Goal: Task Accomplishment & Management: Manage account settings

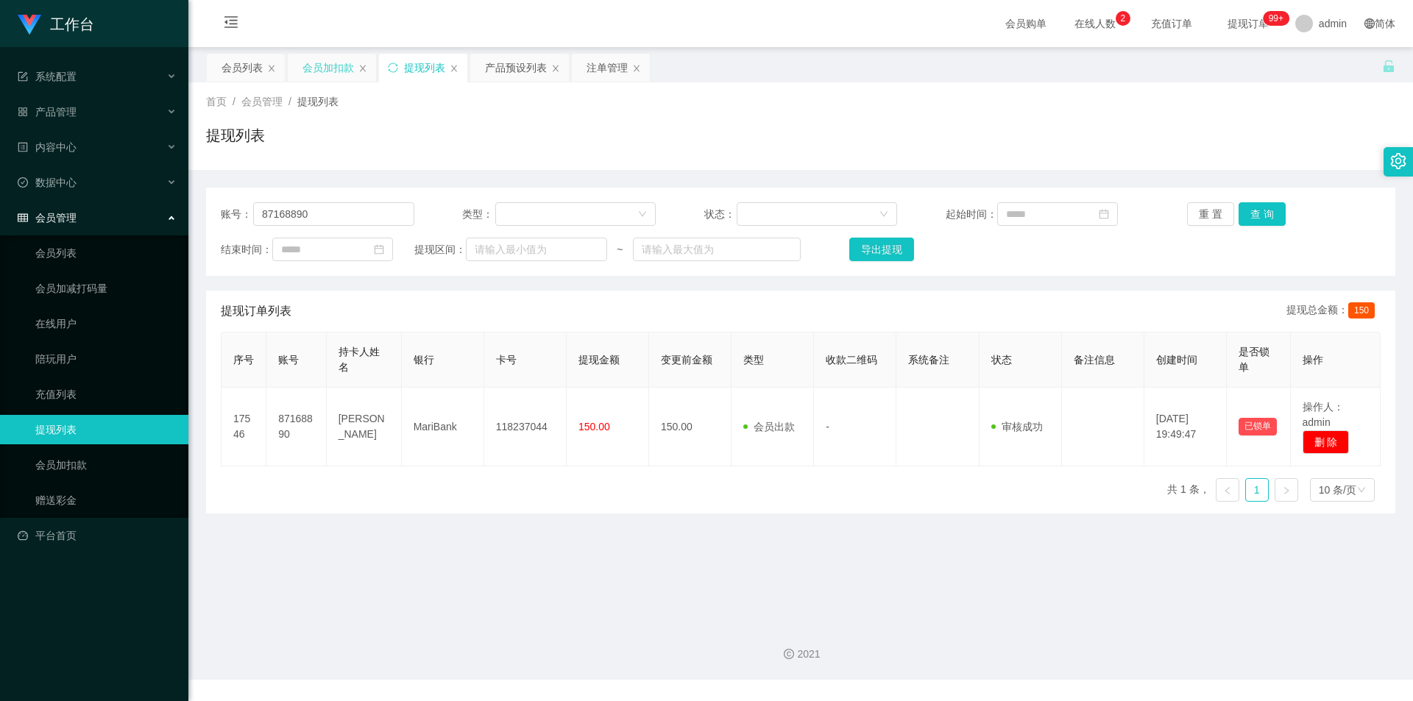
click at [333, 77] on div "会员加扣款" at bounding box center [328, 68] width 52 height 28
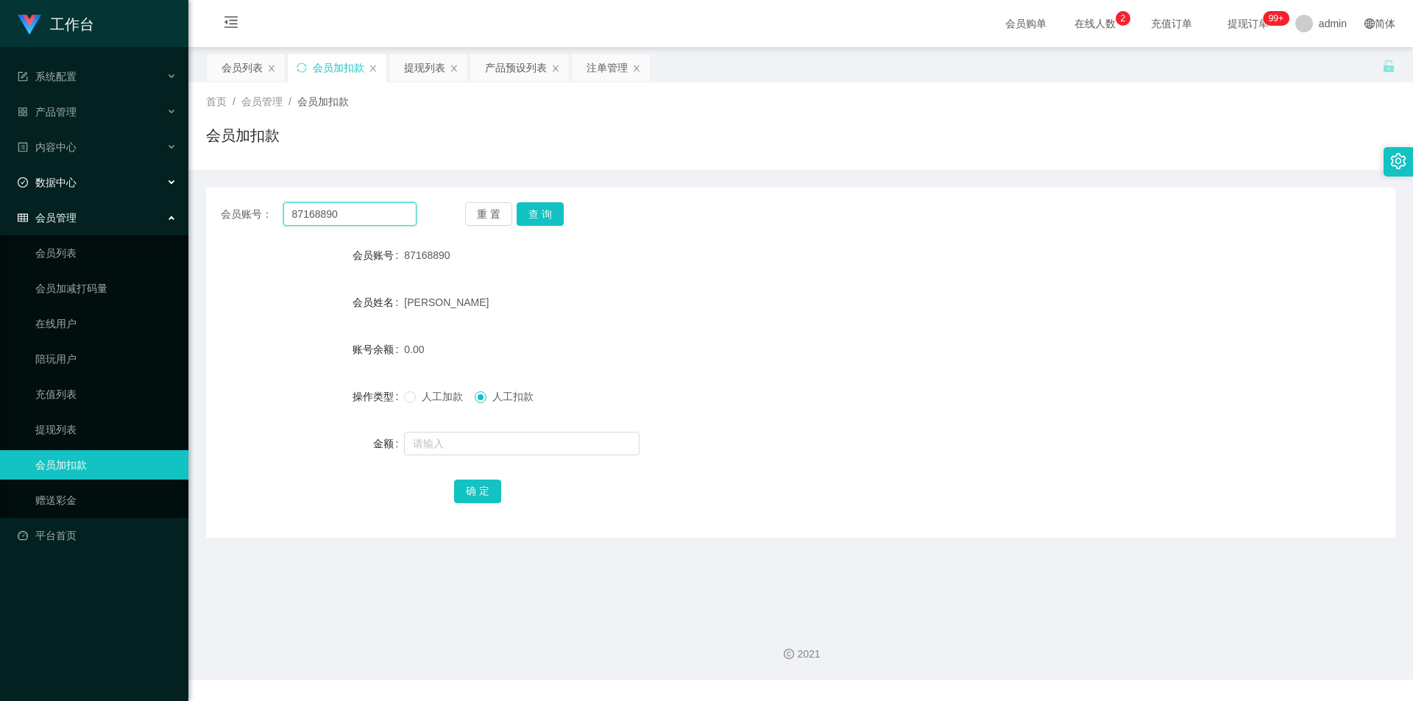
drag, startPoint x: 347, startPoint y: 213, endPoint x: 325, endPoint y: 232, distance: 29.2
click at [0, 191] on section "工作台 系统配置 产品管理 产品列表 产品预设列表 开奖记录 注单管理 即时注单 内容中心 数据中心 会员管理 会员列表 会员加减打码量 在线用户 陪玩用户 …" at bounding box center [706, 340] width 1413 height 680
click at [537, 216] on button "查 询" at bounding box center [540, 214] width 47 height 24
click at [421, 58] on div "提现列表" at bounding box center [424, 68] width 41 height 28
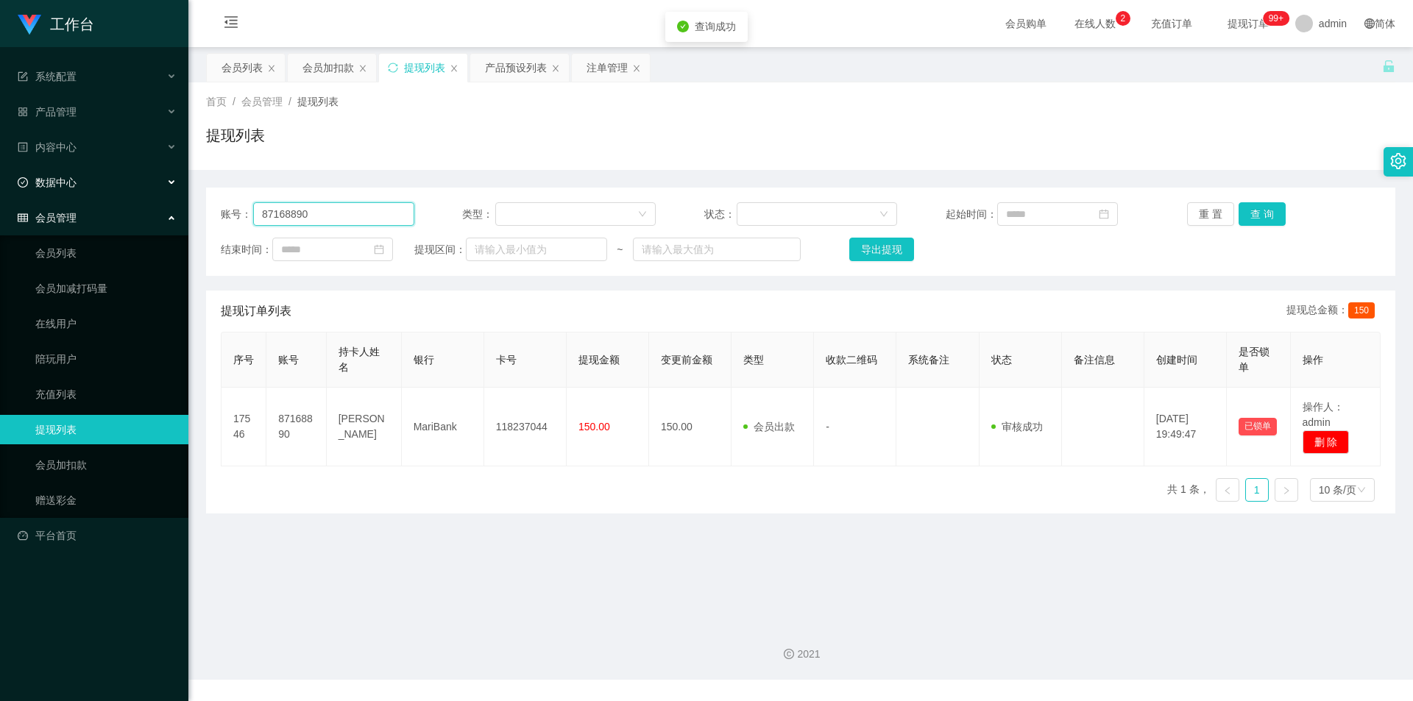
drag, startPoint x: 0, startPoint y: 191, endPoint x: 9, endPoint y: 180, distance: 14.7
click at [0, 180] on section "工作台 系统配置 产品管理 产品列表 产品预设列表 开奖记录 注单管理 即时注单 内容中心 数据中心 会员管理 会员列表 会员加减打码量 在线用户 陪玩用户 …" at bounding box center [706, 340] width 1413 height 680
click at [1270, 216] on button "查 询" at bounding box center [1262, 214] width 47 height 24
click at [1250, 214] on button "查 询" at bounding box center [1262, 214] width 47 height 24
click at [1259, 144] on div "提现列表" at bounding box center [800, 141] width 1189 height 34
